Goal: Find contact information: Find contact information

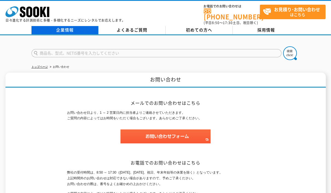
click at [64, 27] on link "企業情報" at bounding box center [65, 30] width 67 height 8
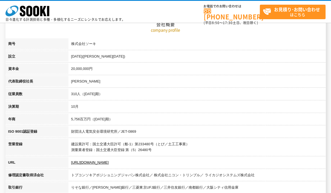
scroll to position [82, 0]
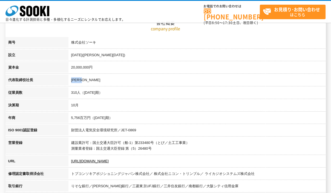
drag, startPoint x: 70, startPoint y: 78, endPoint x: 98, endPoint y: 79, distance: 28.0
click at [98, 79] on td "[PERSON_NAME]" at bounding box center [198, 81] width 258 height 13
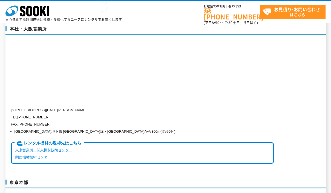
scroll to position [1343, 0]
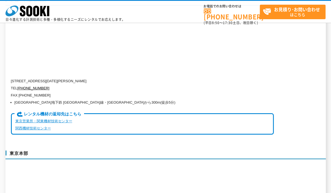
drag, startPoint x: 35, startPoint y: 69, endPoint x: 123, endPoint y: 73, distance: 88.1
click at [123, 78] on p "[STREET_ADDRESS][DATE][PERSON_NAME]" at bounding box center [142, 81] width 263 height 7
drag, startPoint x: 48, startPoint y: 76, endPoint x: 18, endPoint y: 76, distance: 30.1
click at [18, 85] on p "TEL [PHONE_NUMBER]" at bounding box center [142, 88] width 263 height 7
